Goal: Task Accomplishment & Management: Complete application form

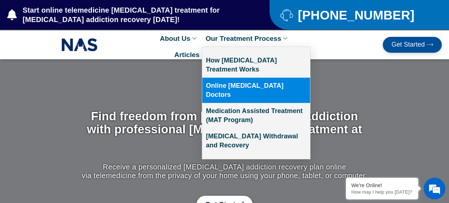
click at [231, 89] on link "Online [MEDICAL_DATA] Doctors" at bounding box center [256, 90] width 108 height 25
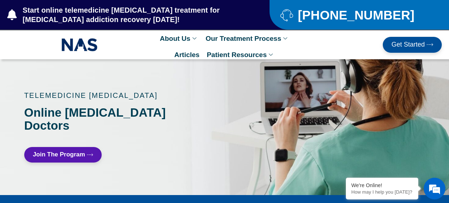
click at [78, 152] on span "Join The Program" at bounding box center [59, 155] width 52 height 7
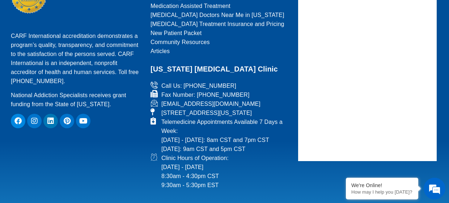
scroll to position [208, 0]
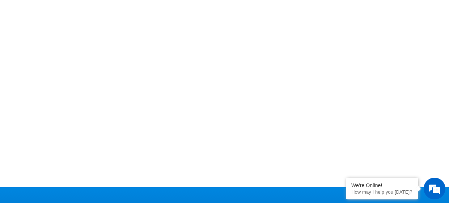
scroll to position [405, 0]
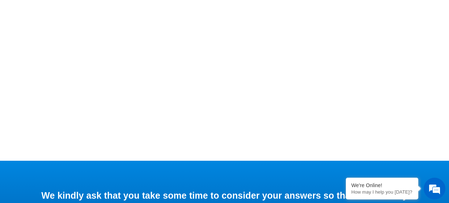
scroll to position [584, 0]
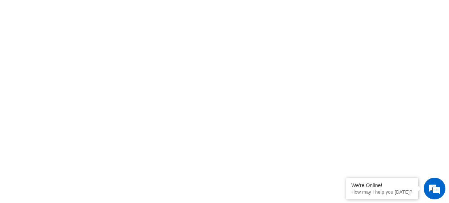
scroll to position [3349, 0]
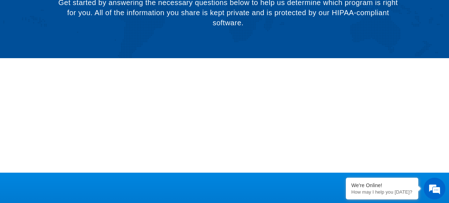
scroll to position [131, 0]
